Goal: Find specific page/section: Find specific page/section

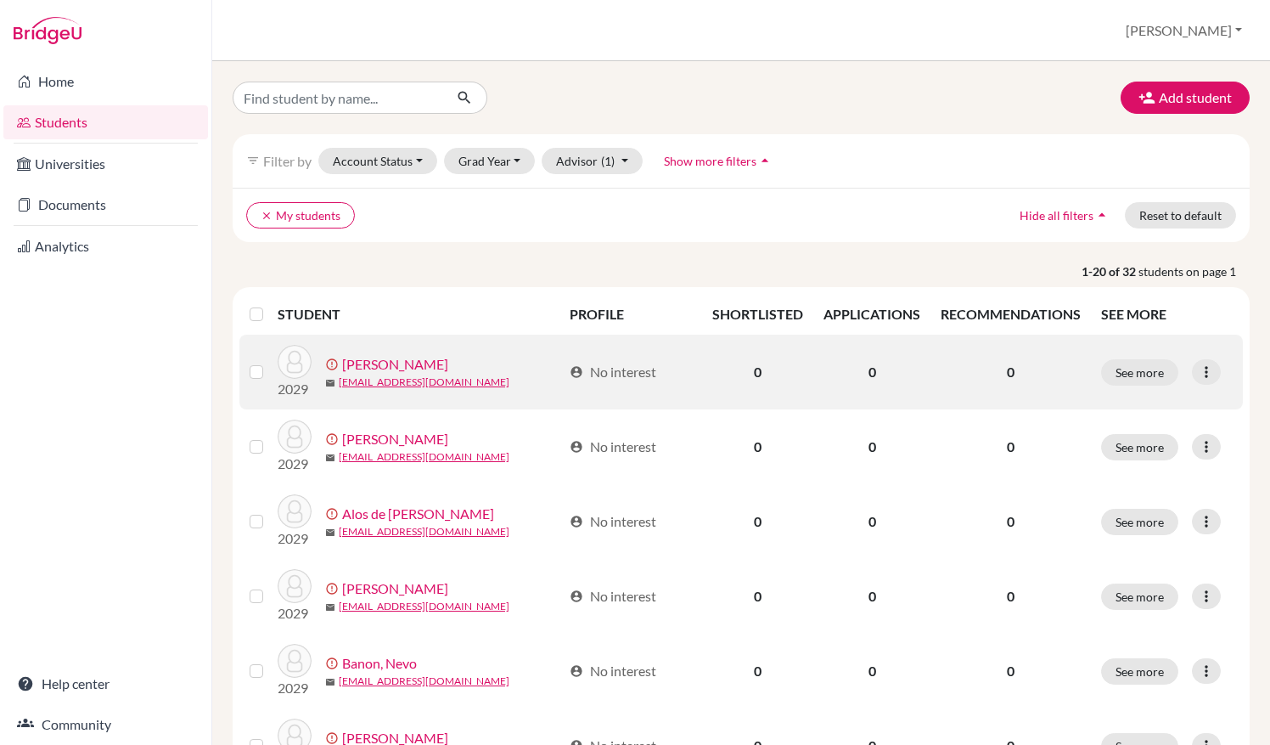
click at [516, 368] on div "error_outline [PERSON_NAME]" at bounding box center [443, 364] width 237 height 20
click at [405, 364] on link "[PERSON_NAME]" at bounding box center [395, 364] width 106 height 20
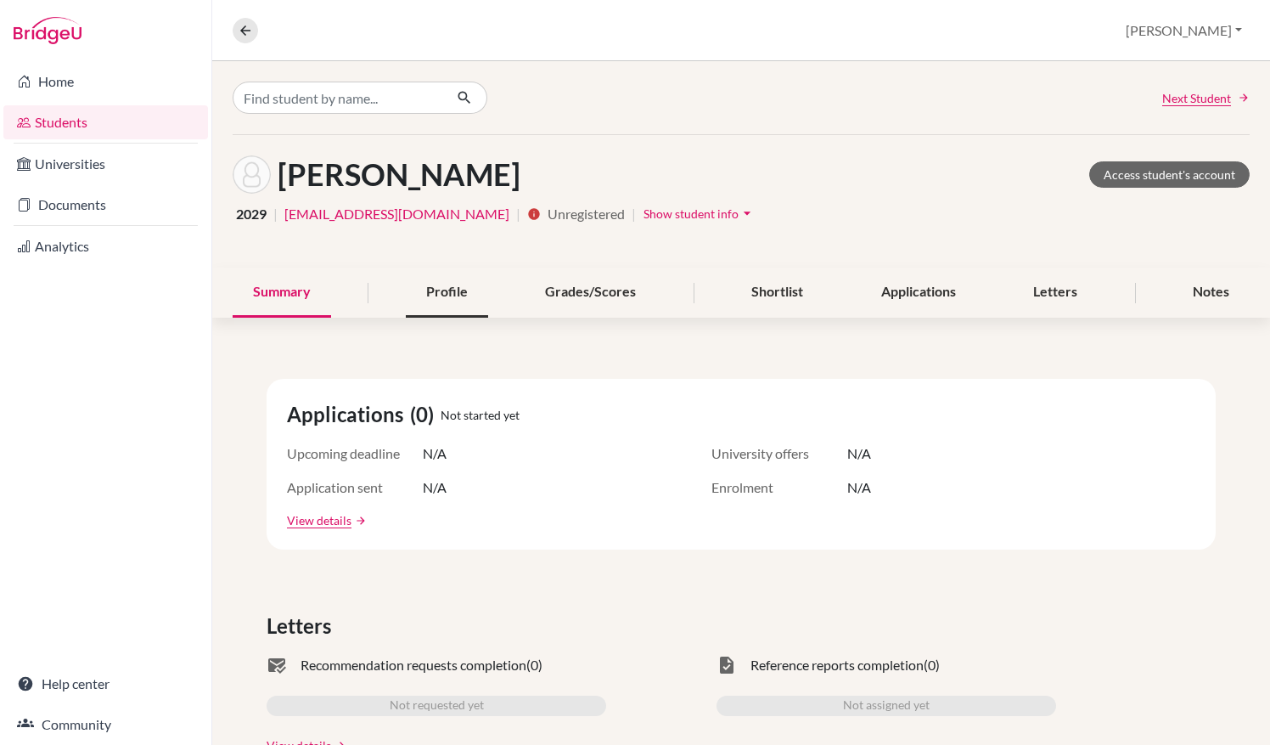
click at [430, 301] on div "Profile" at bounding box center [447, 292] width 82 height 50
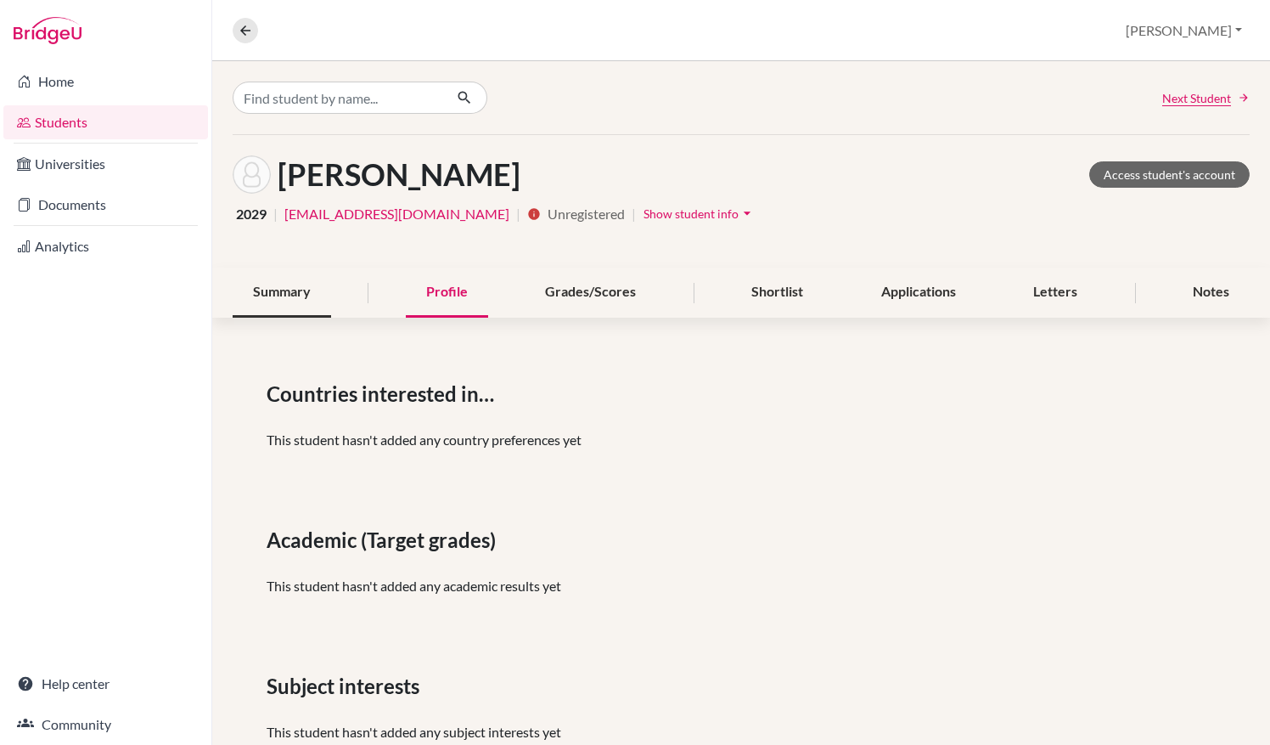
click at [265, 295] on div "Summary" at bounding box center [282, 292] width 98 height 50
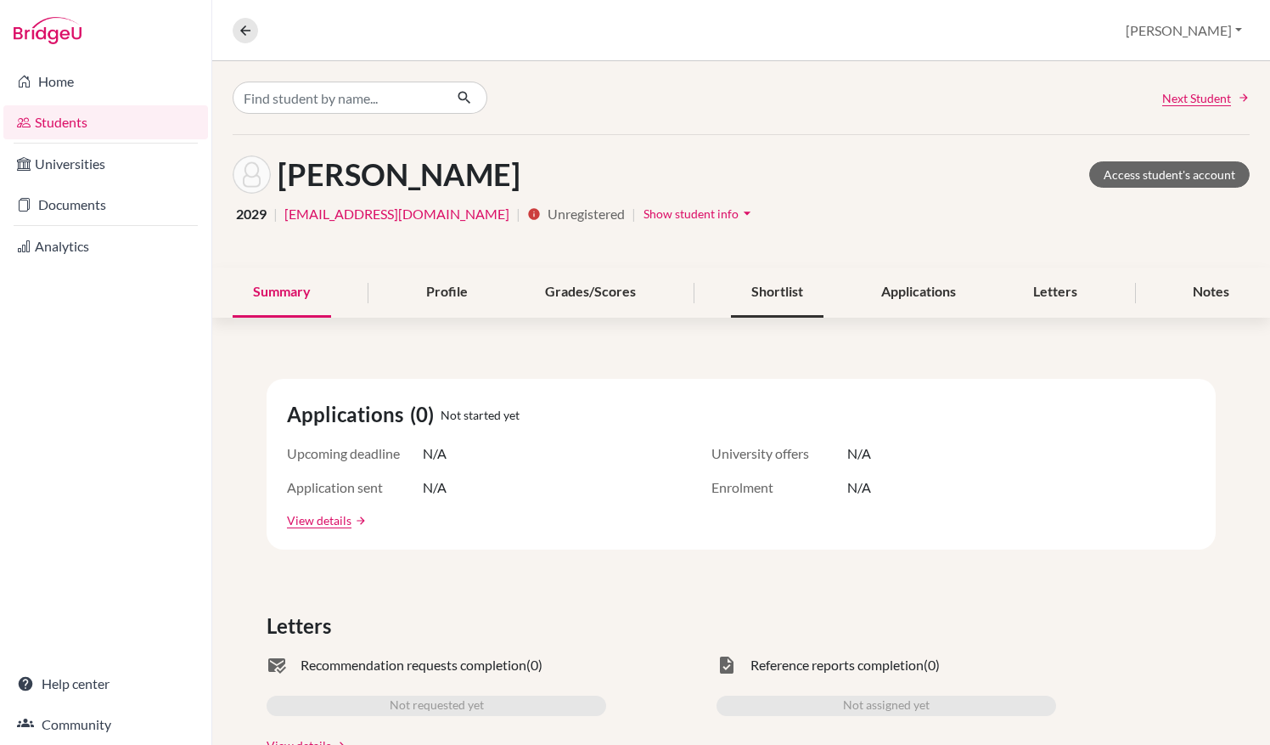
click at [793, 290] on div "Shortlist" at bounding box center [777, 292] width 93 height 50
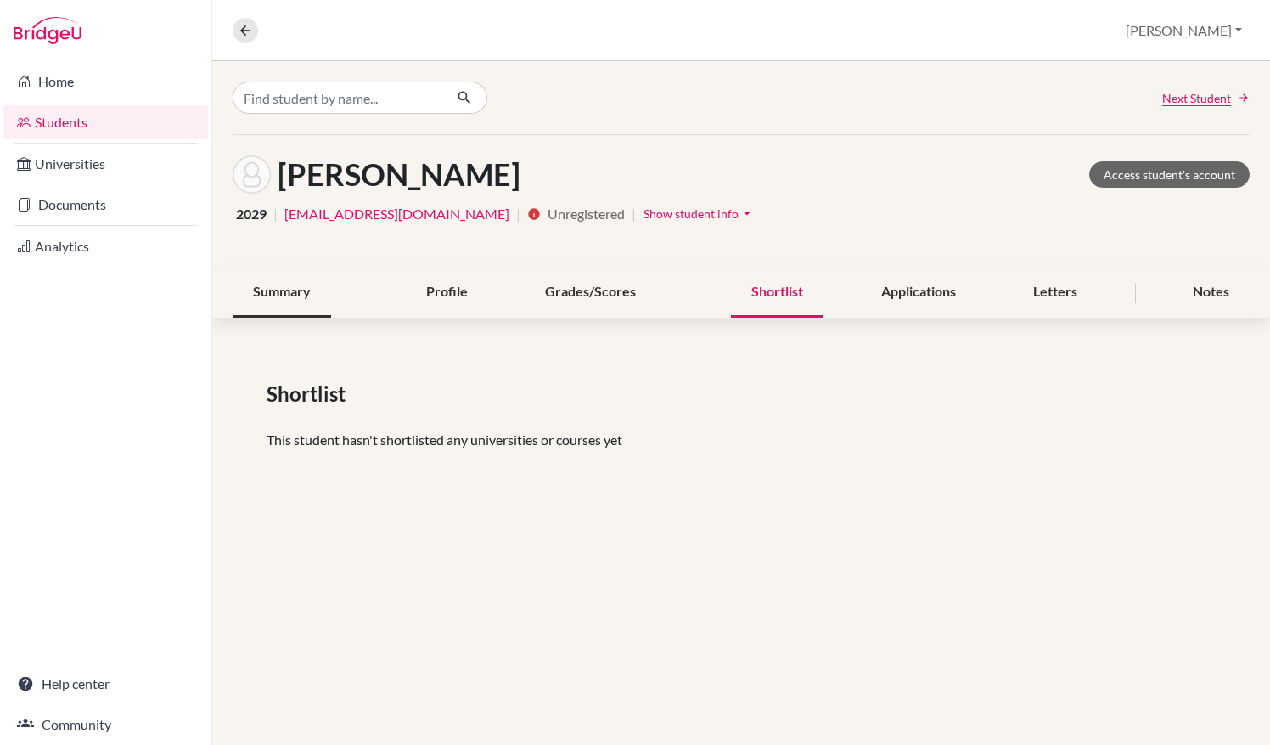
click at [312, 280] on div "Summary" at bounding box center [282, 292] width 98 height 50
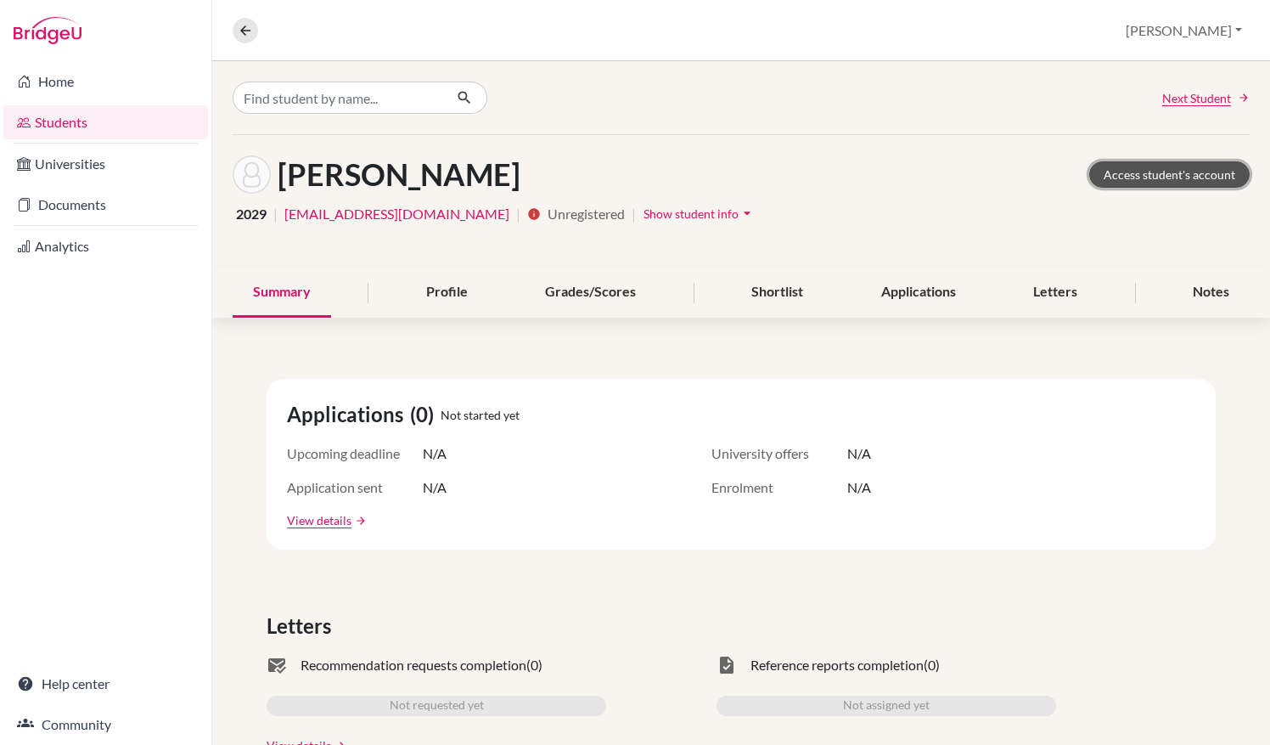
click at [1139, 171] on link "Access student's account" at bounding box center [1169, 174] width 160 height 26
click at [235, 27] on button at bounding box center [245, 30] width 25 height 25
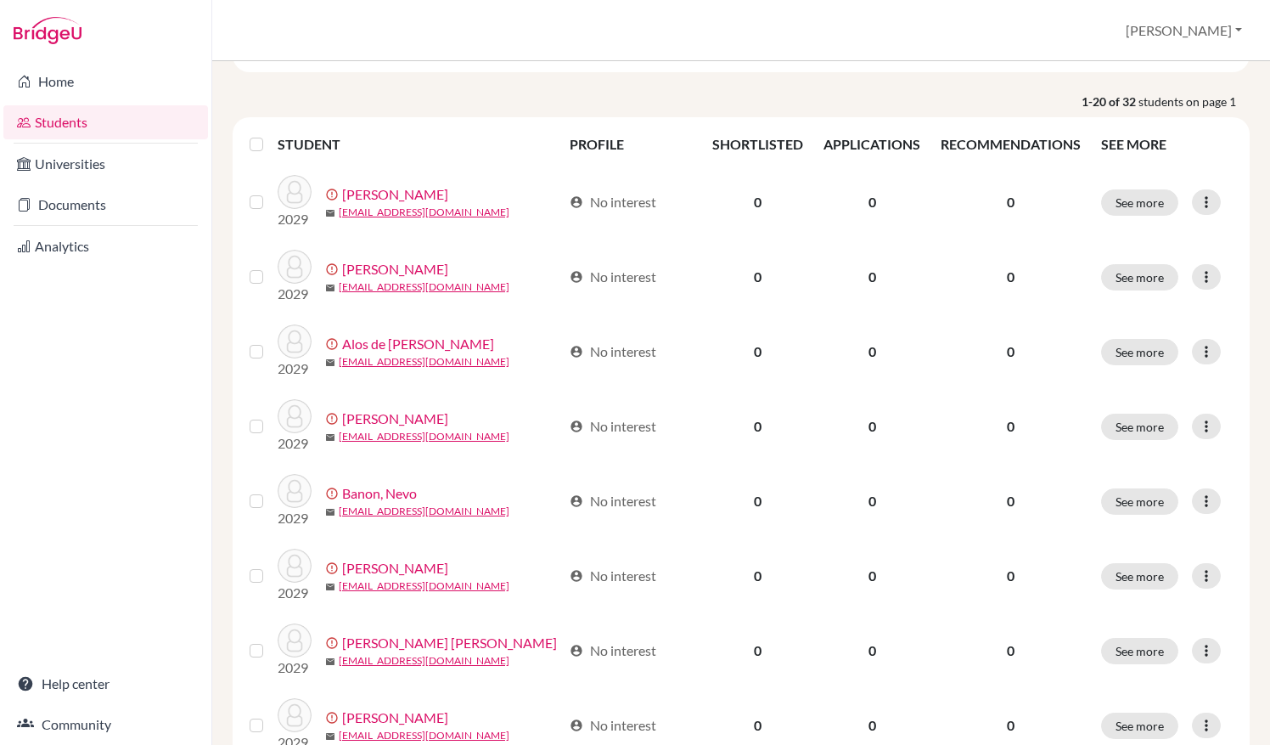
scroll to position [255, 0]
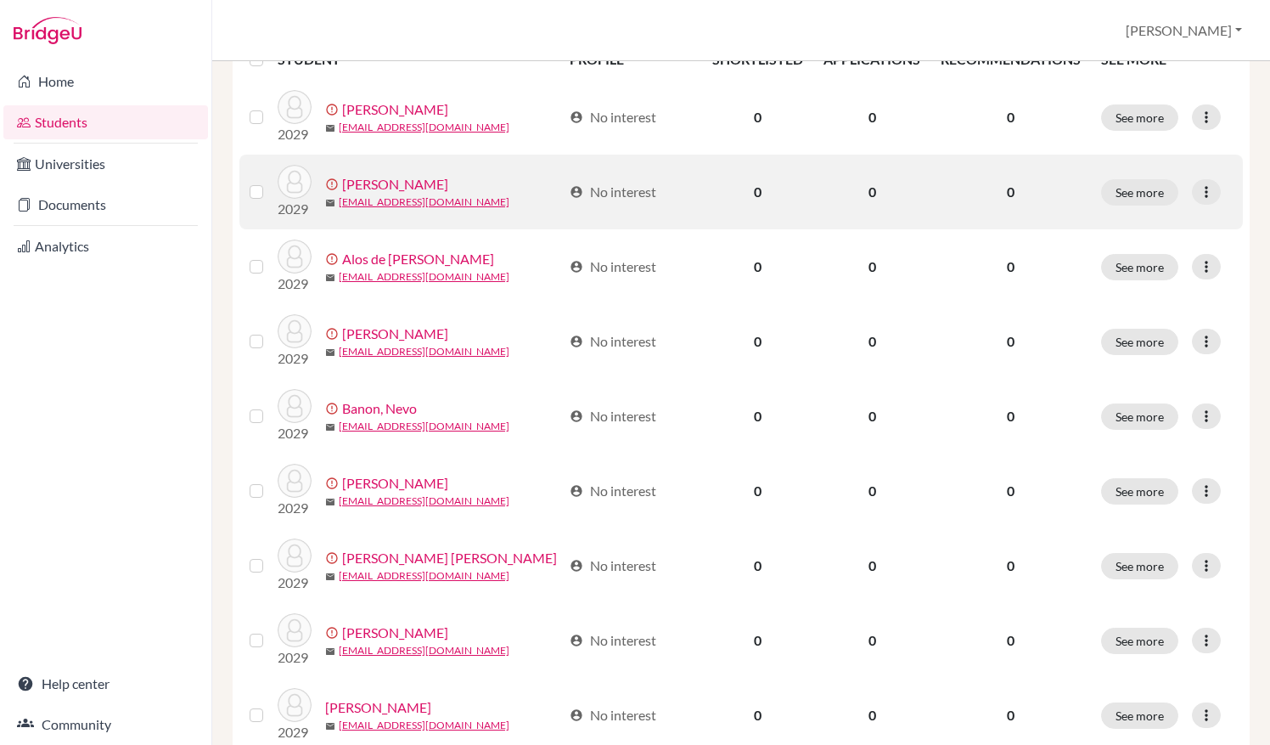
click at [385, 181] on link "[PERSON_NAME]" at bounding box center [395, 184] width 106 height 20
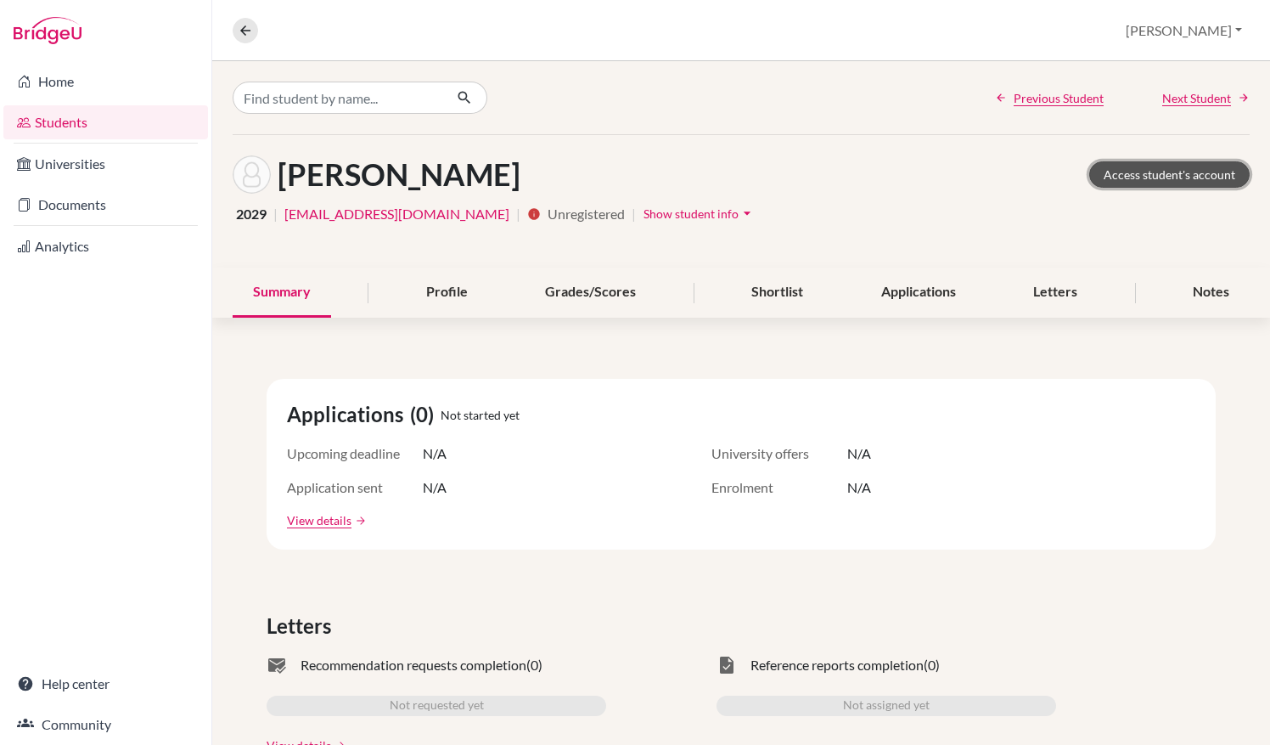
click at [1121, 171] on link "Access student's account" at bounding box center [1169, 174] width 160 height 26
click at [1153, 171] on link "Access student's account" at bounding box center [1169, 174] width 160 height 26
